Goal: Information Seeking & Learning: Learn about a topic

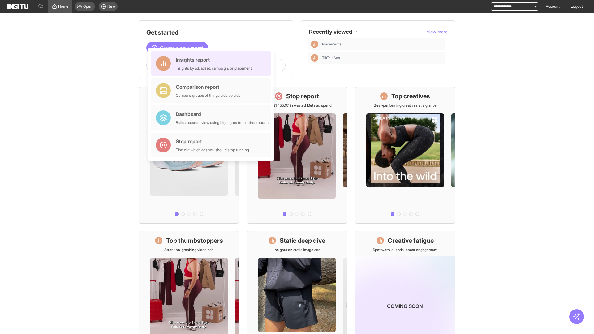
click at [212, 63] on div "Insights report Insights by ad, adset, campaign, or placement" at bounding box center [214, 63] width 76 height 15
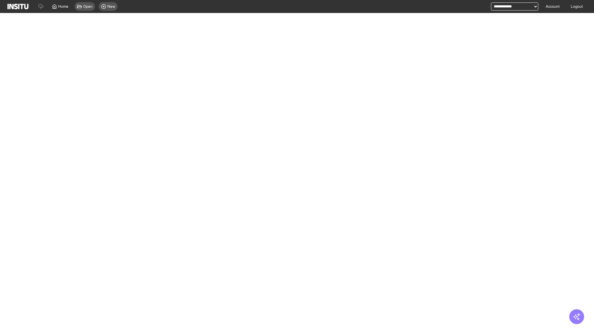
select select "**"
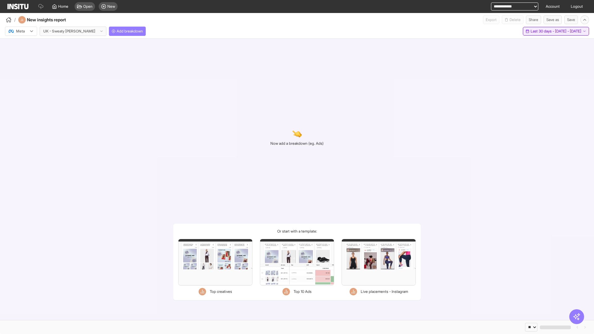
click at [543, 31] on span "Last 30 days - [DATE] - [DATE]" at bounding box center [555, 31] width 51 height 5
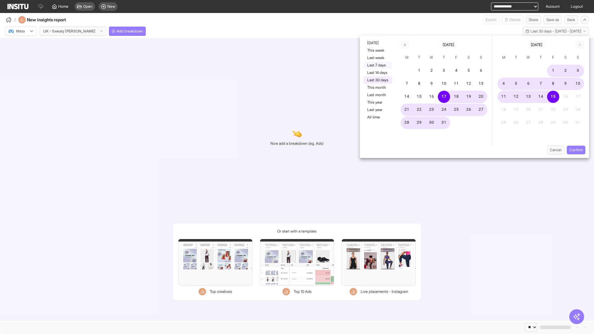
click at [377, 65] on button "Last 7 days" at bounding box center [377, 65] width 28 height 7
